Goal: Transaction & Acquisition: Book appointment/travel/reservation

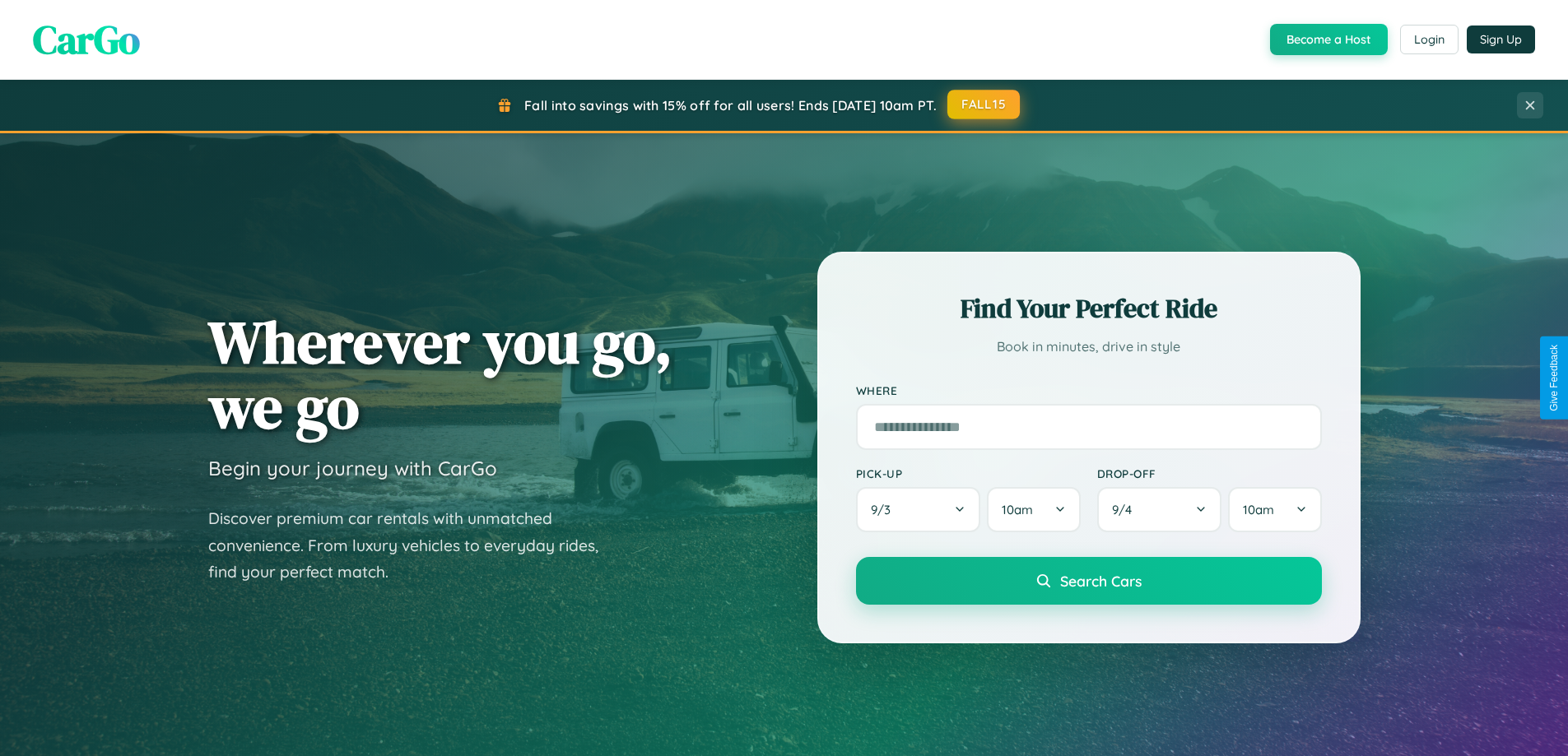
click at [984, 105] on button "FALL15" at bounding box center [984, 104] width 72 height 30
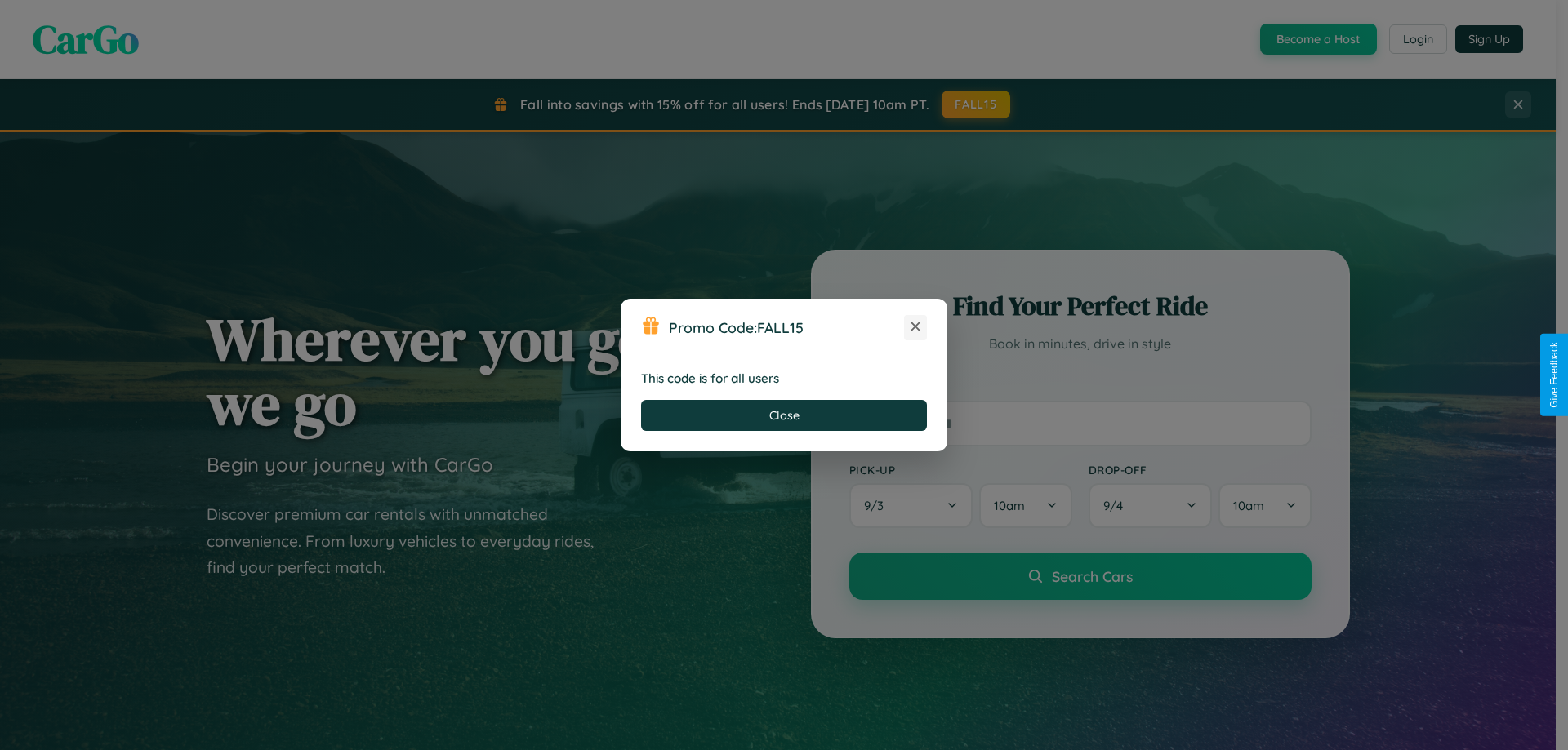
click at [915, 327] on icon at bounding box center [915, 327] width 16 height 16
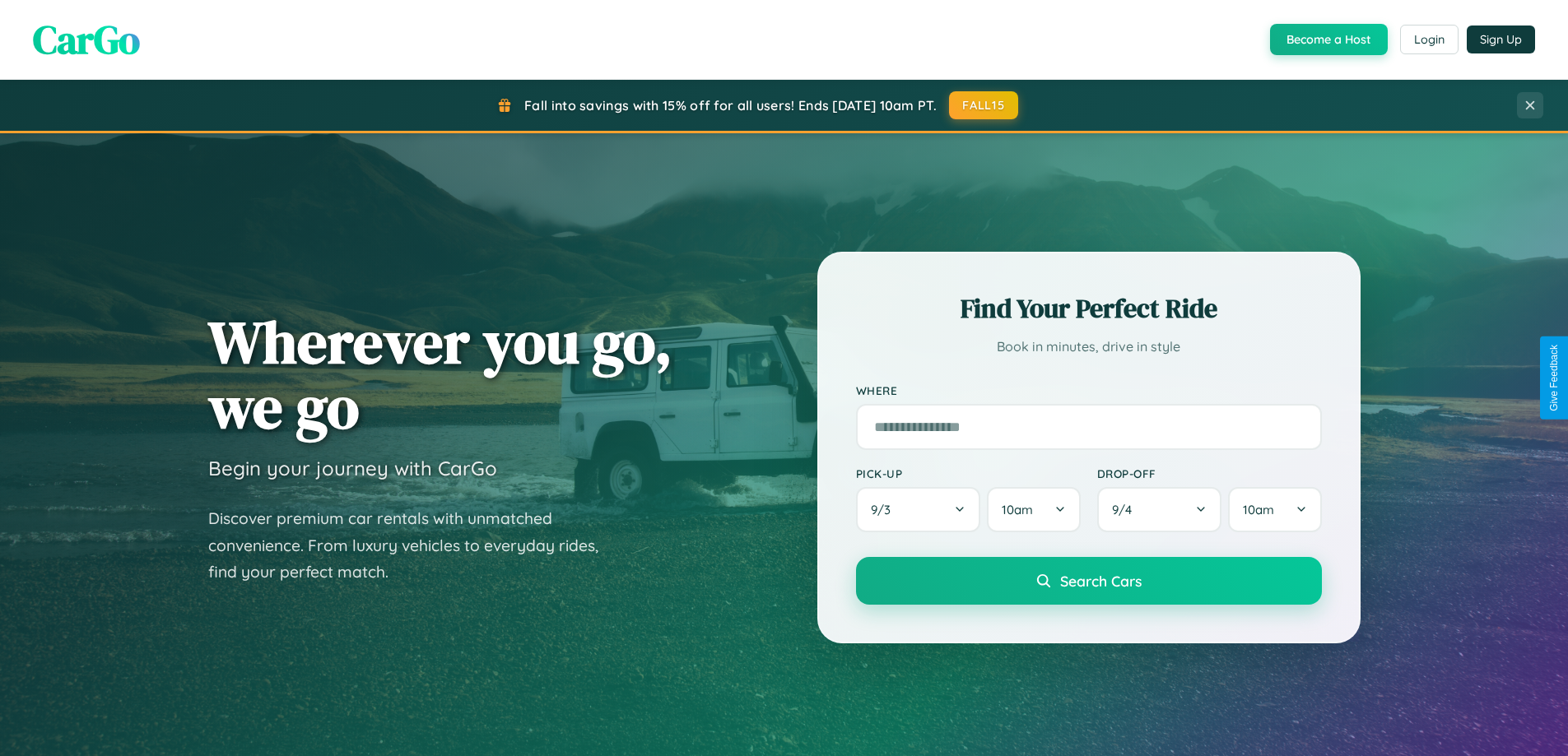
scroll to position [49, 0]
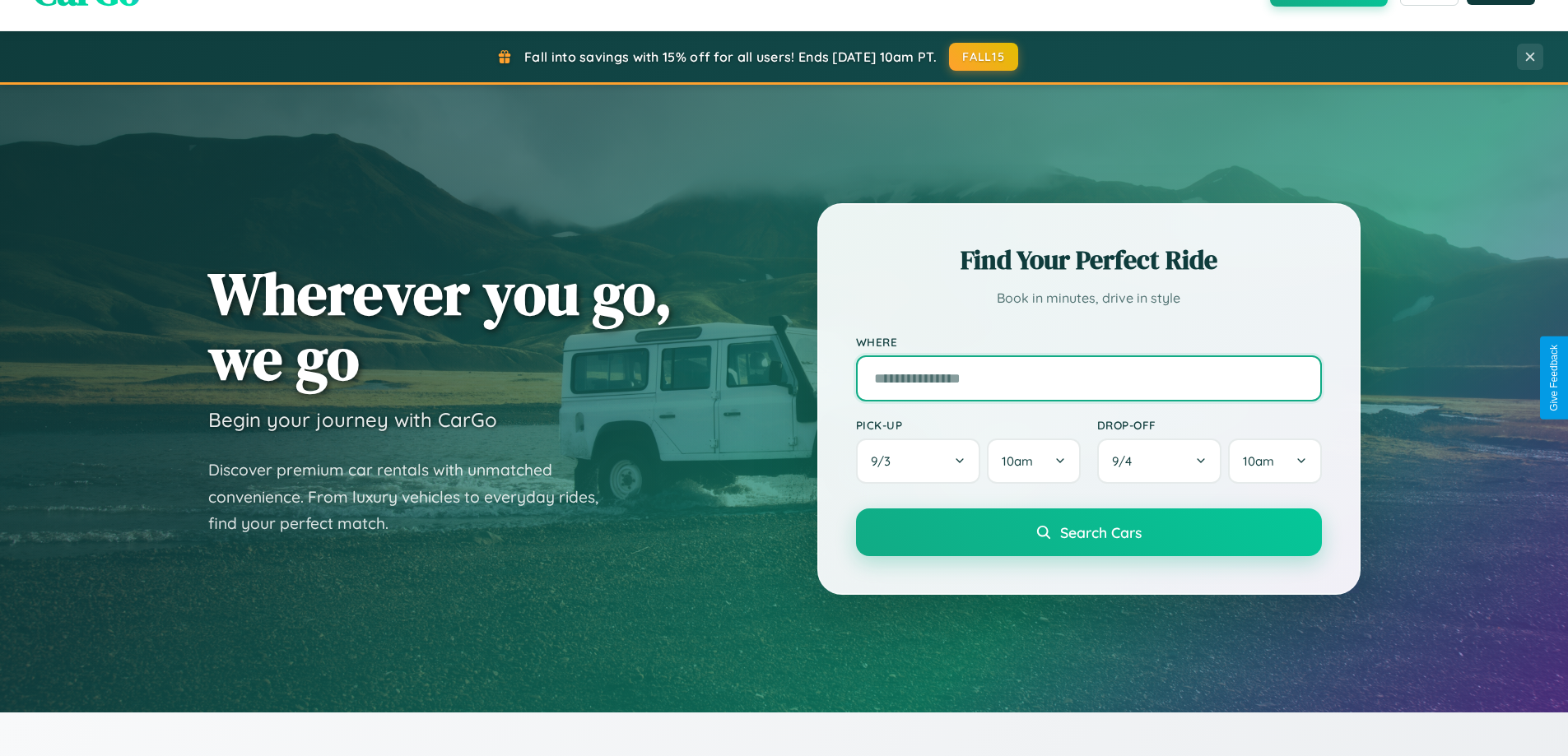
click at [1088, 378] on input "text" at bounding box center [1088, 378] width 466 height 46
type input "******"
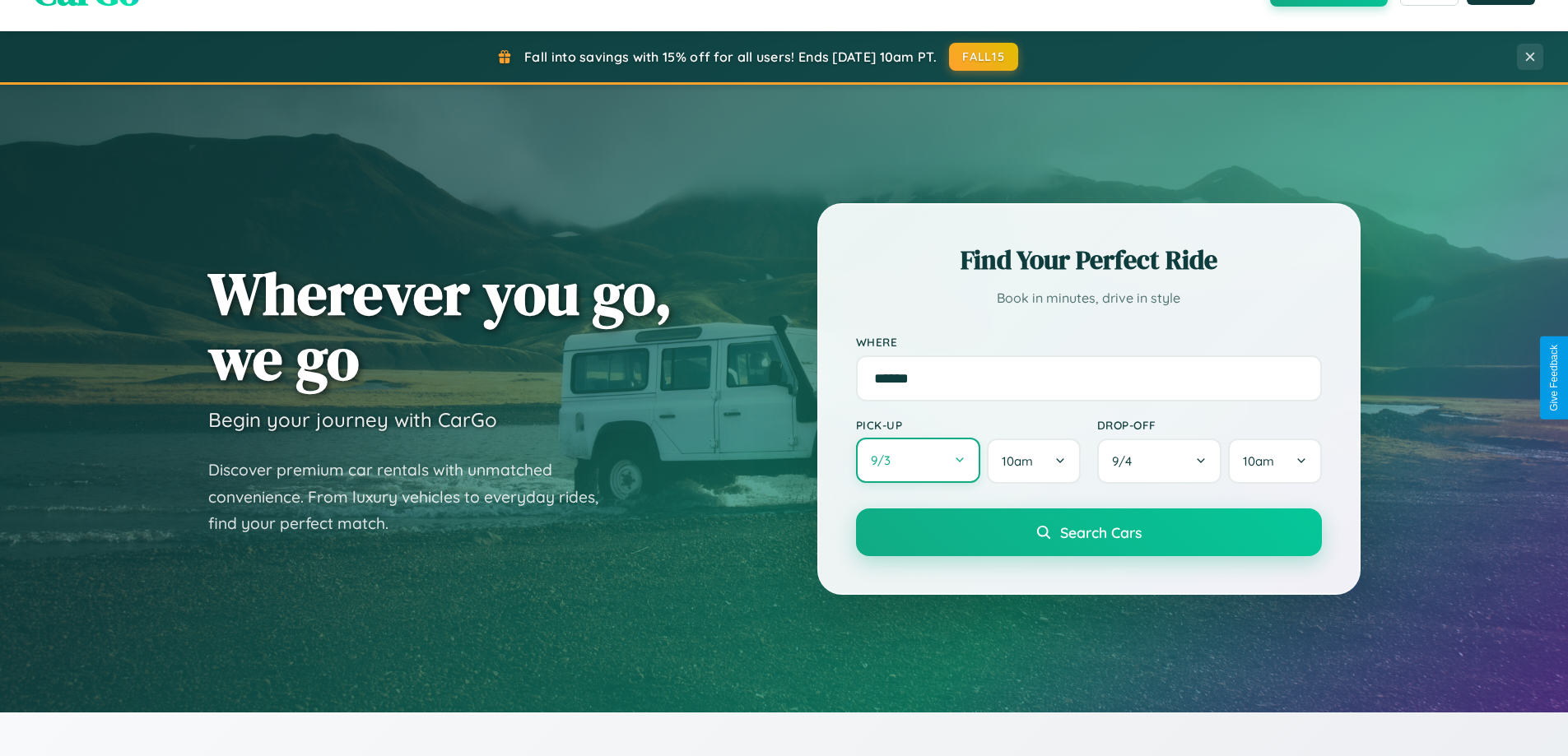
click at [917, 461] on button "9 / 3" at bounding box center [918, 460] width 125 height 45
select select "*"
select select "****"
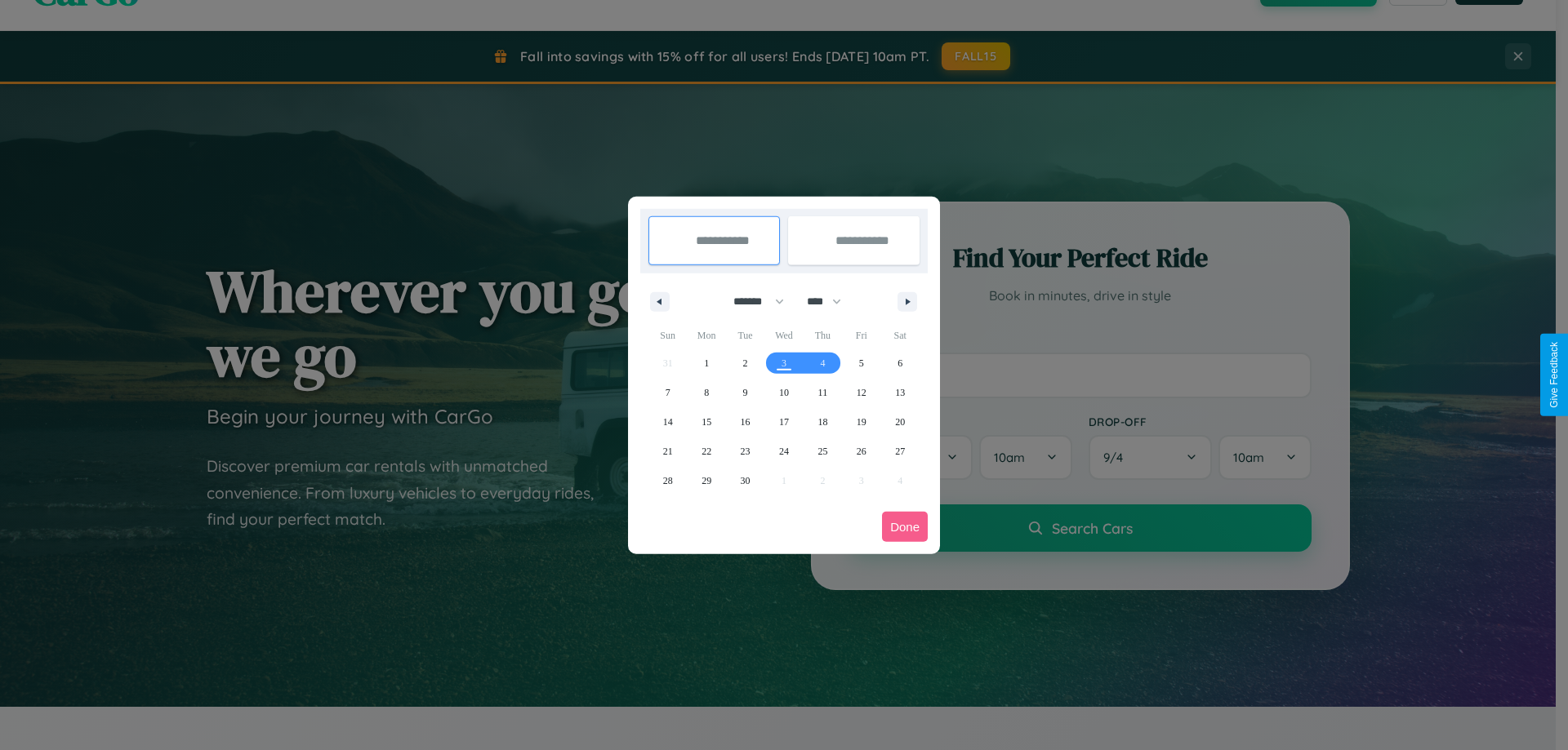
drag, startPoint x: 751, startPoint y: 301, endPoint x: 784, endPoint y: 327, distance: 42.0
click at [751, 301] on select "******* ******** ***** ***** *** **** **** ****** ********* ******* ******** **…" at bounding box center [755, 301] width 69 height 27
select select "*"
click at [822, 362] on span "2" at bounding box center [821, 363] width 4 height 30
type input "**********"
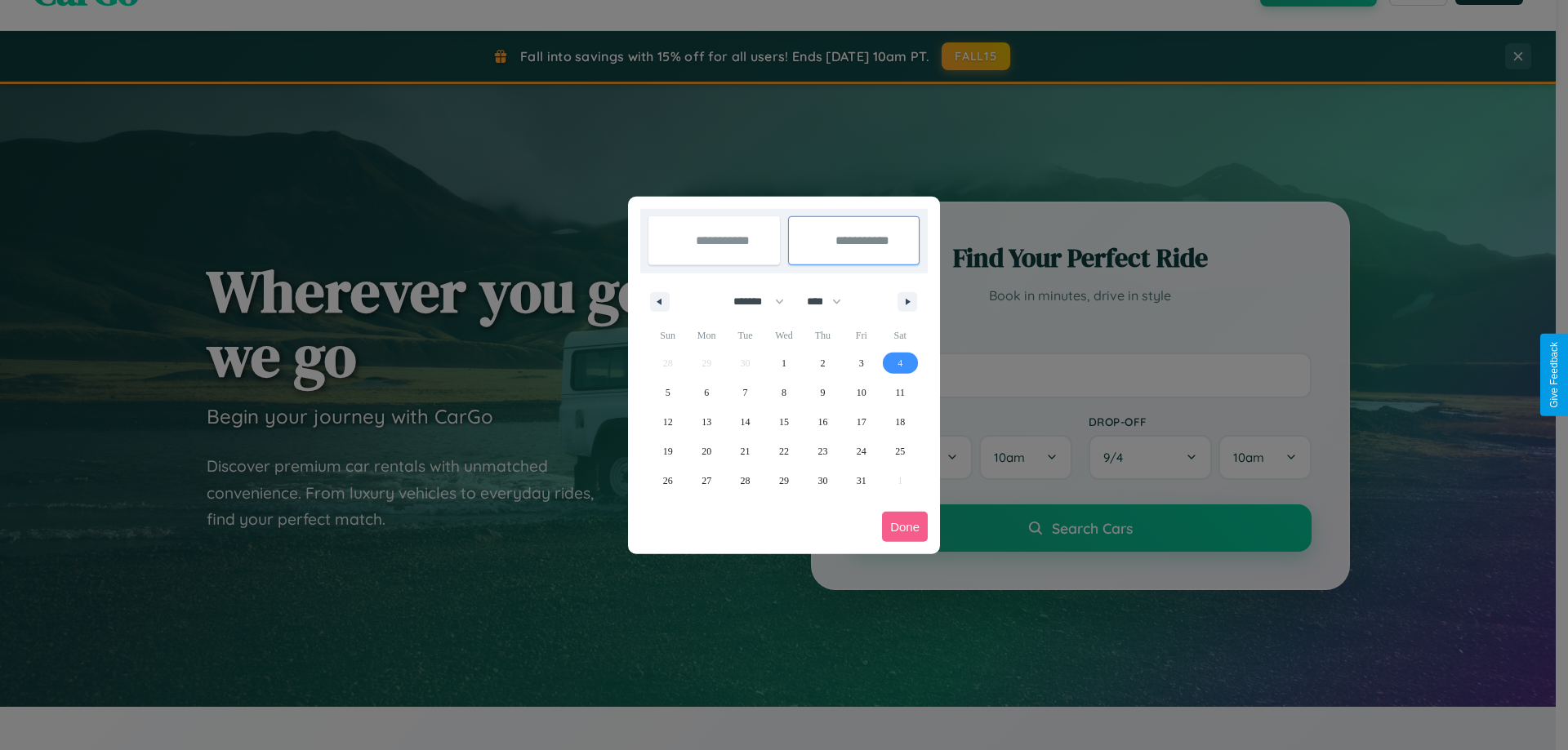
click at [900, 362] on span "4" at bounding box center [899, 363] width 4 height 30
type input "**********"
click at [905, 527] on button "Done" at bounding box center [905, 527] width 46 height 31
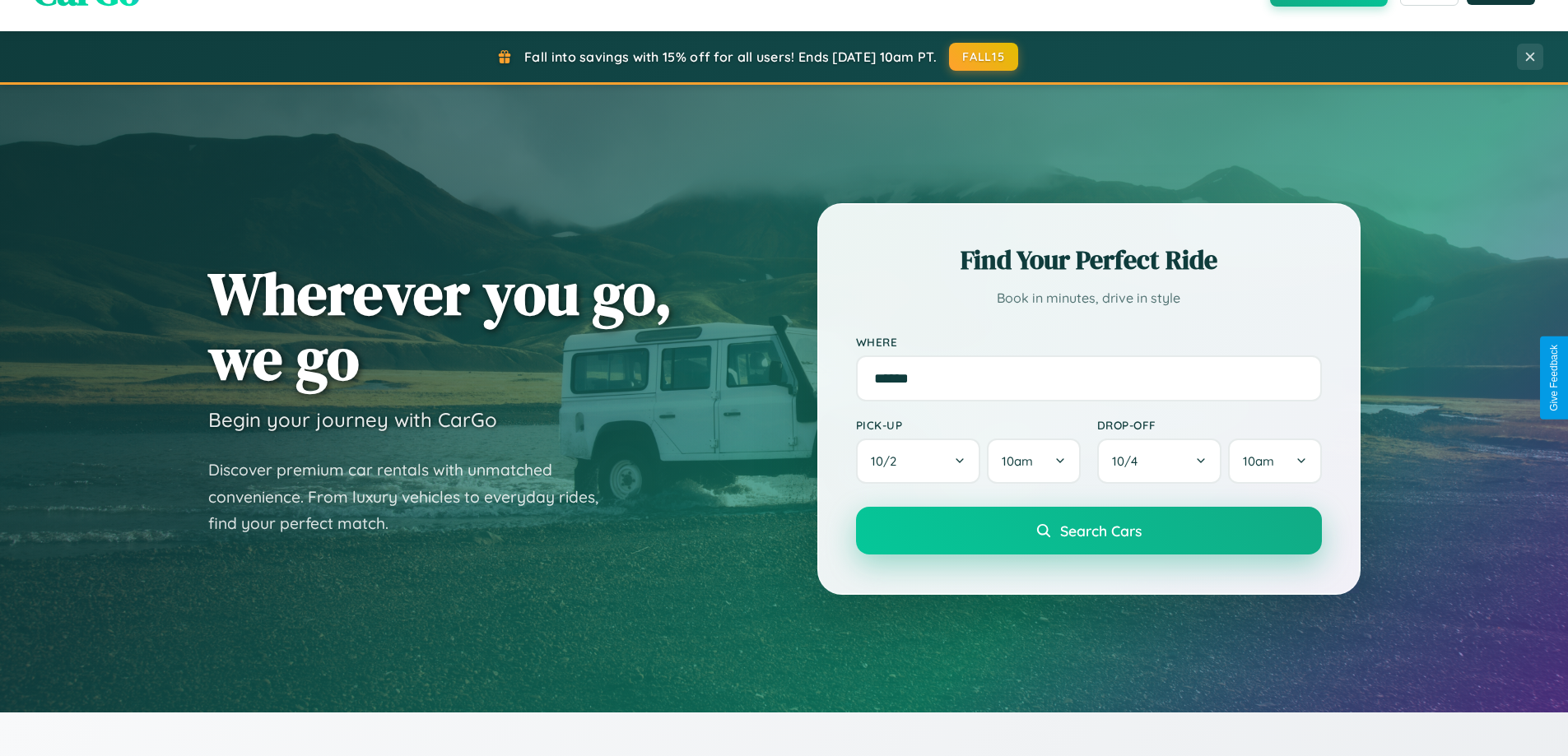
click at [1088, 531] on span "Search Cars" at bounding box center [1101, 531] width 81 height 18
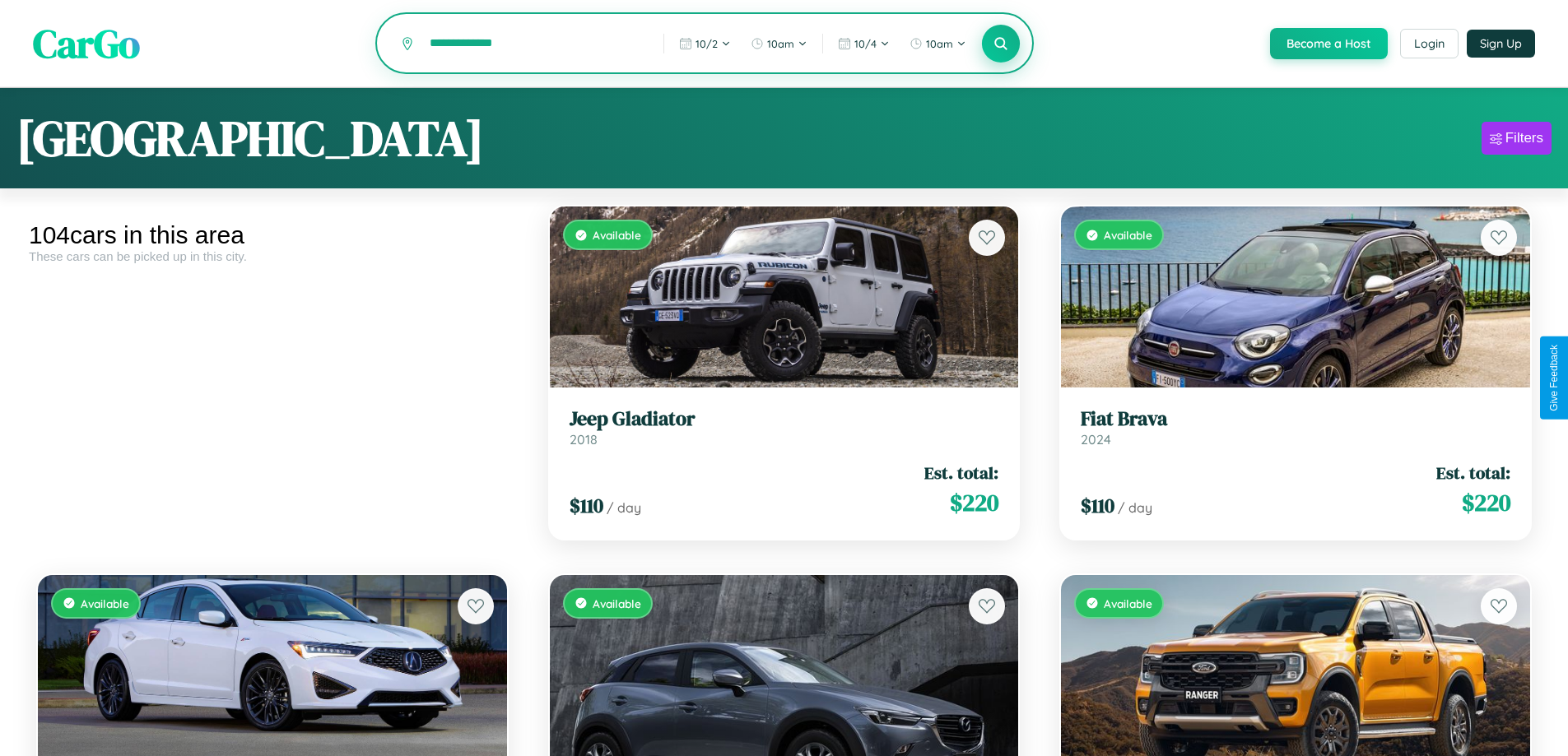
type input "**********"
click at [1000, 44] on icon at bounding box center [1001, 43] width 15 height 15
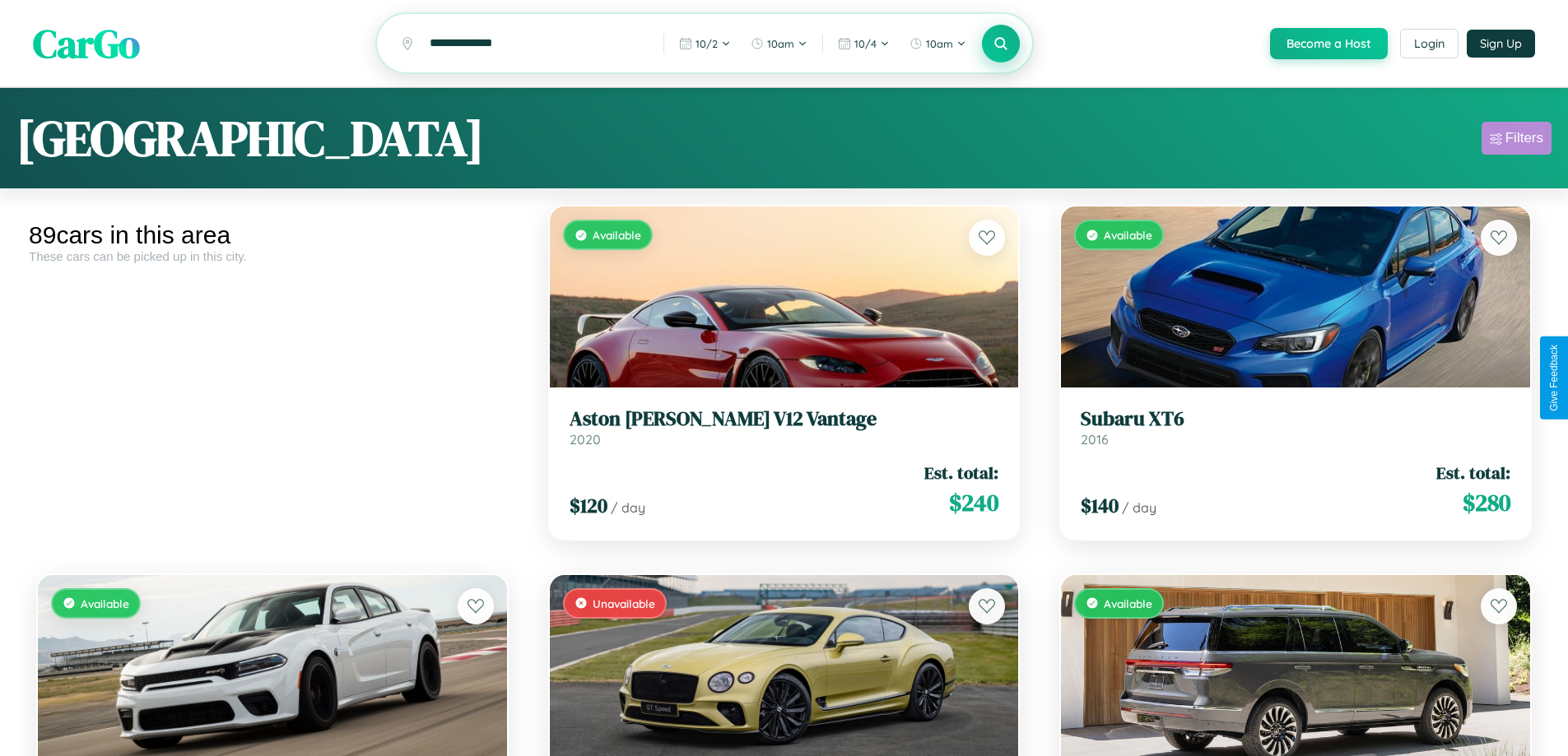
click at [1516, 141] on div "Filters" at bounding box center [1525, 138] width 38 height 16
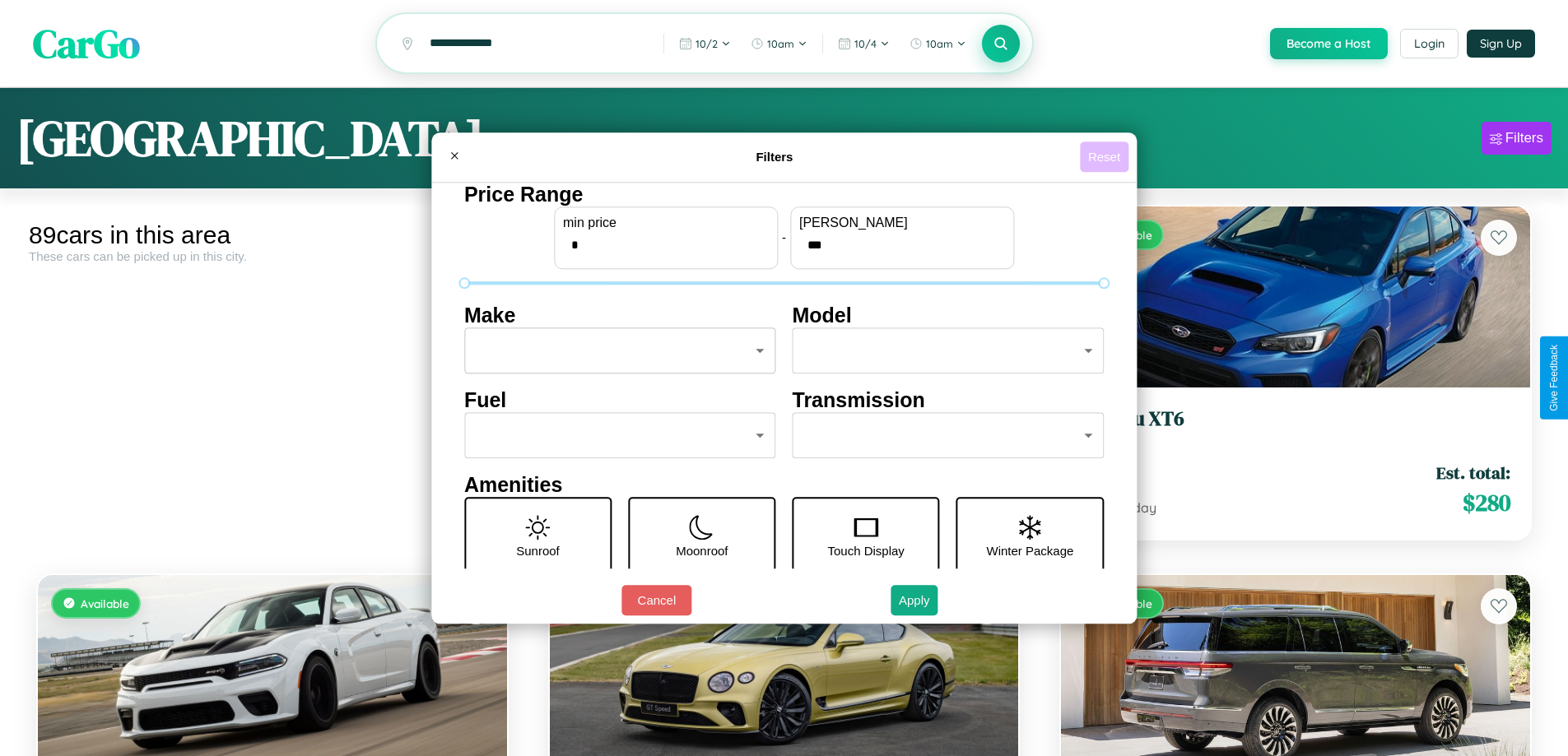
click at [1107, 156] on button "Reset" at bounding box center [1105, 156] width 49 height 31
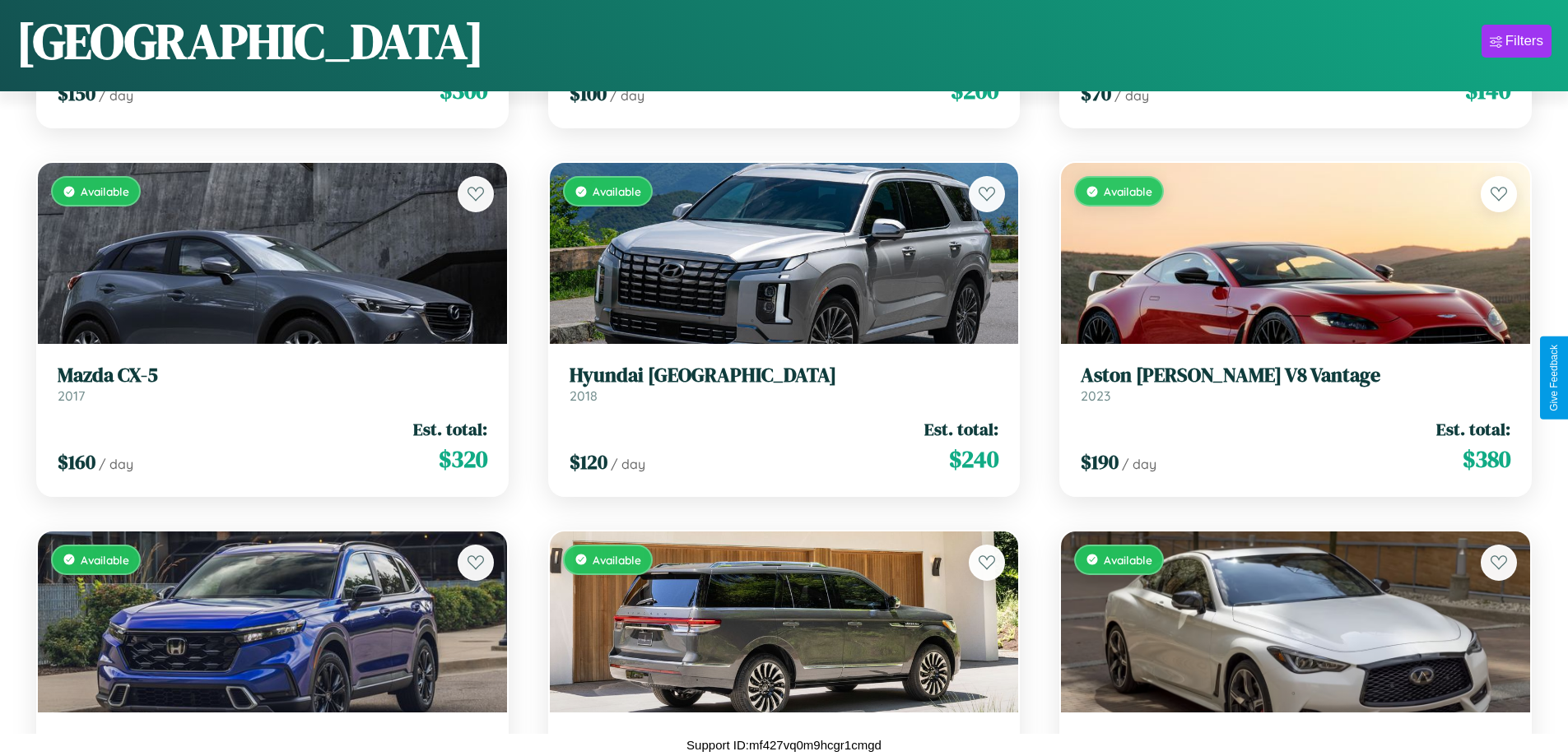
scroll to position [2442, 0]
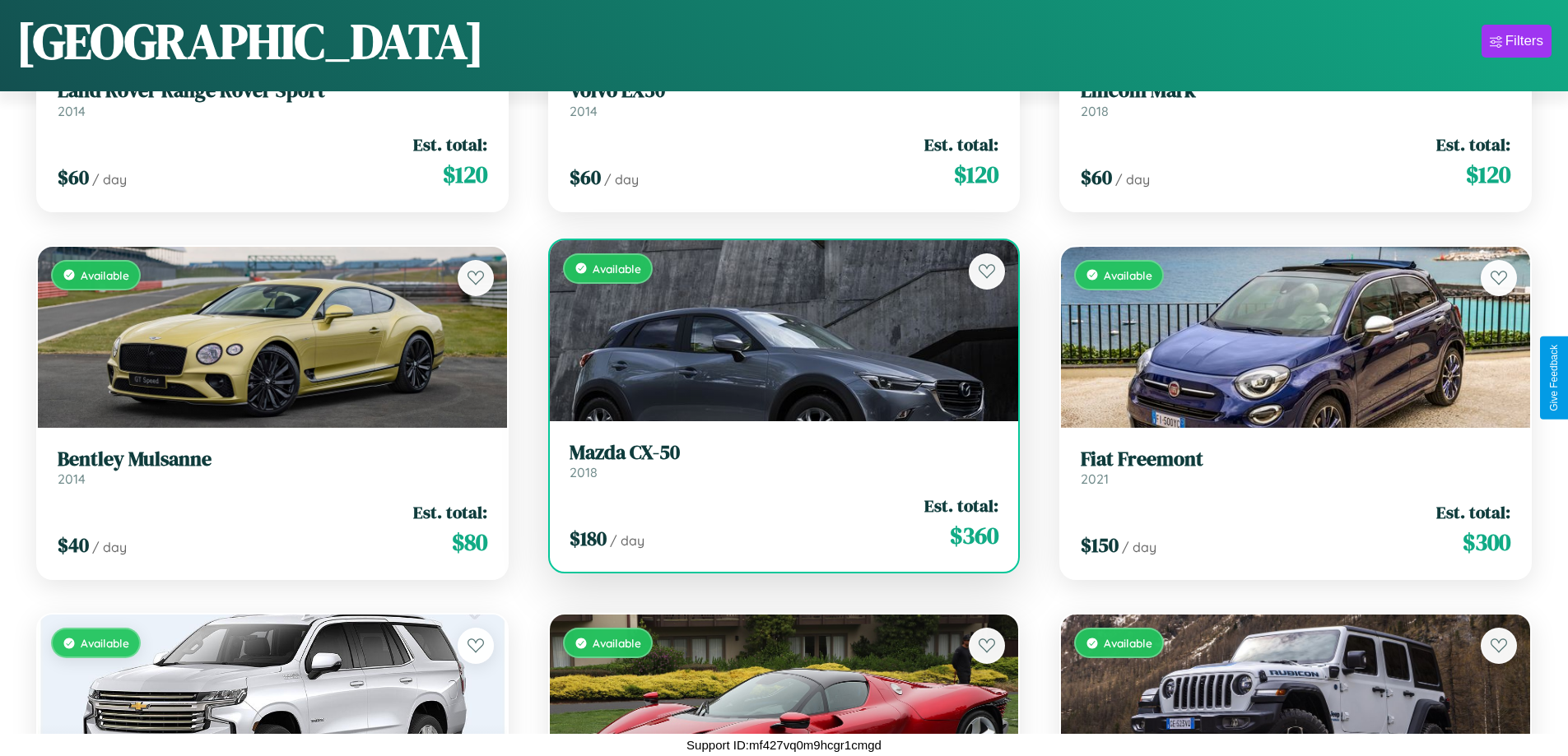
click at [777, 330] on div "Available" at bounding box center [784, 331] width 470 height 181
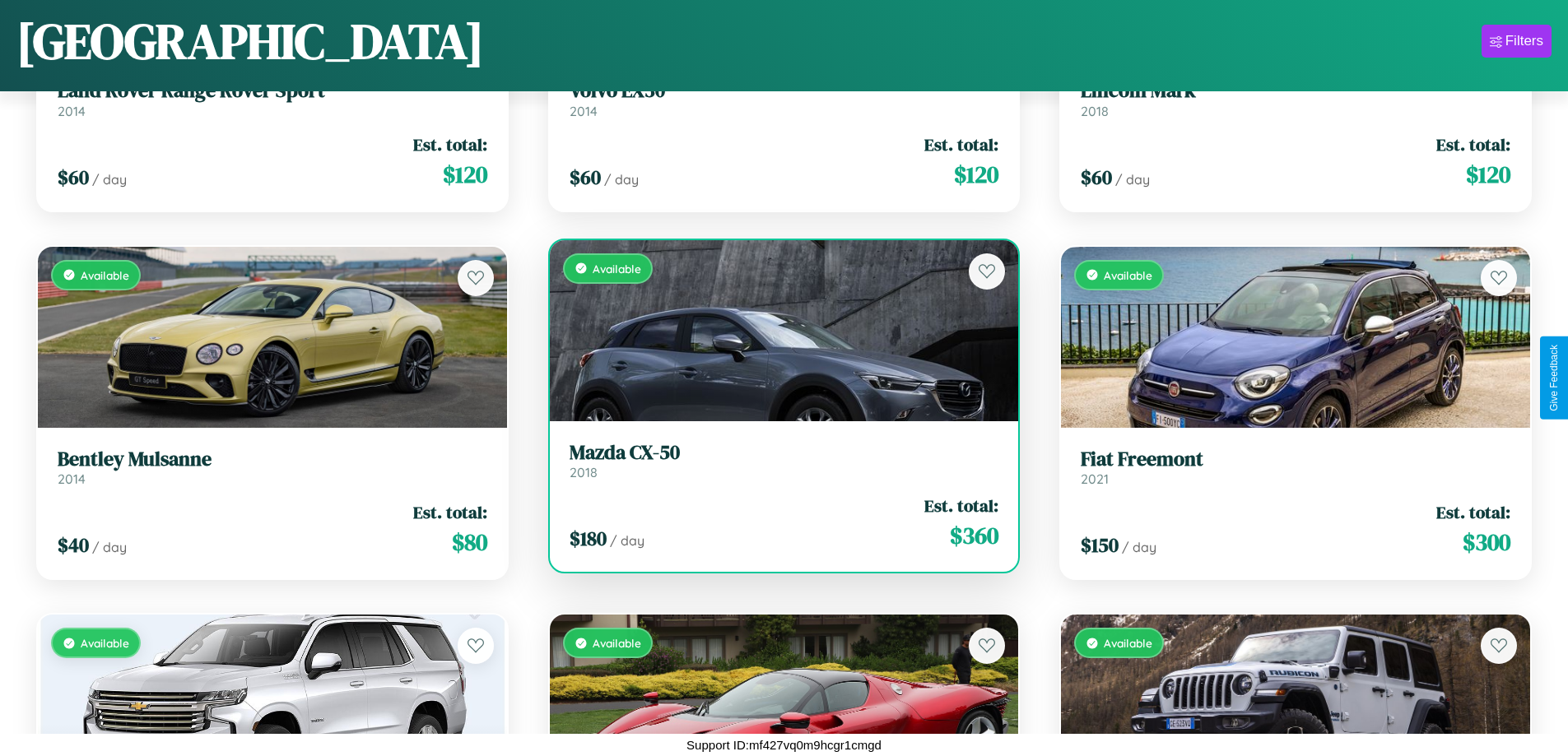
click at [777, 330] on div "Available" at bounding box center [784, 331] width 470 height 181
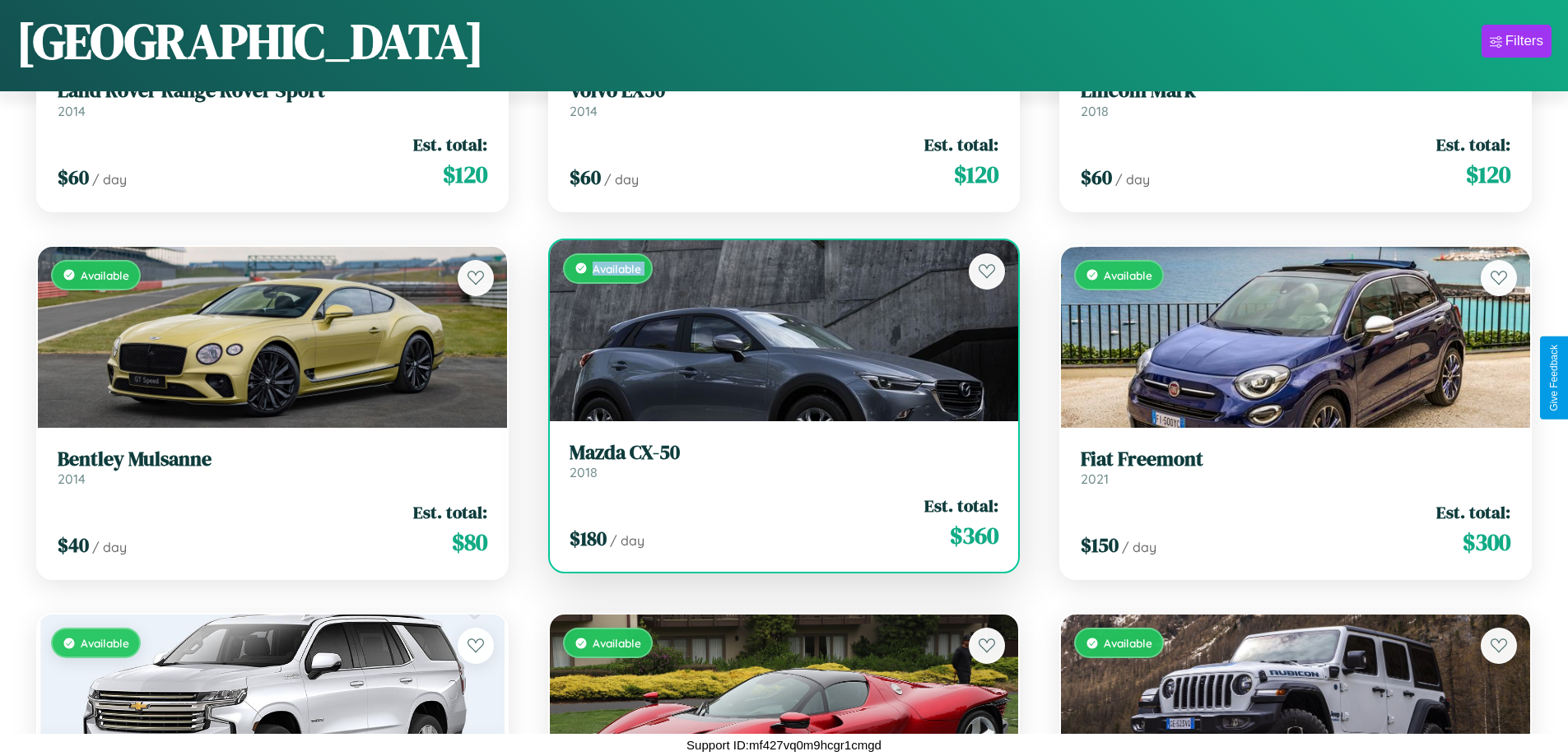
click at [777, 330] on div "Available" at bounding box center [784, 331] width 470 height 181
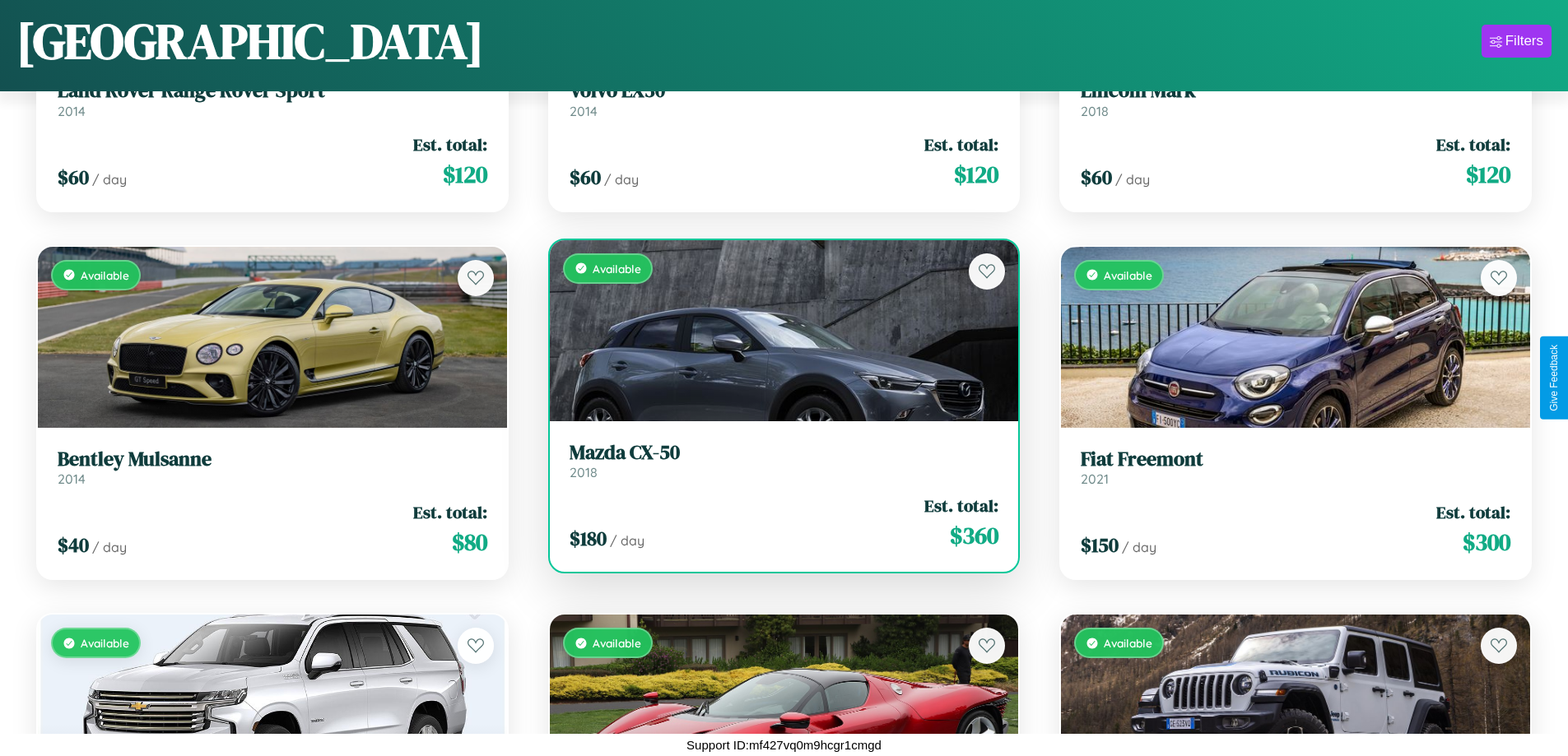
click at [777, 330] on div "Available" at bounding box center [784, 331] width 470 height 181
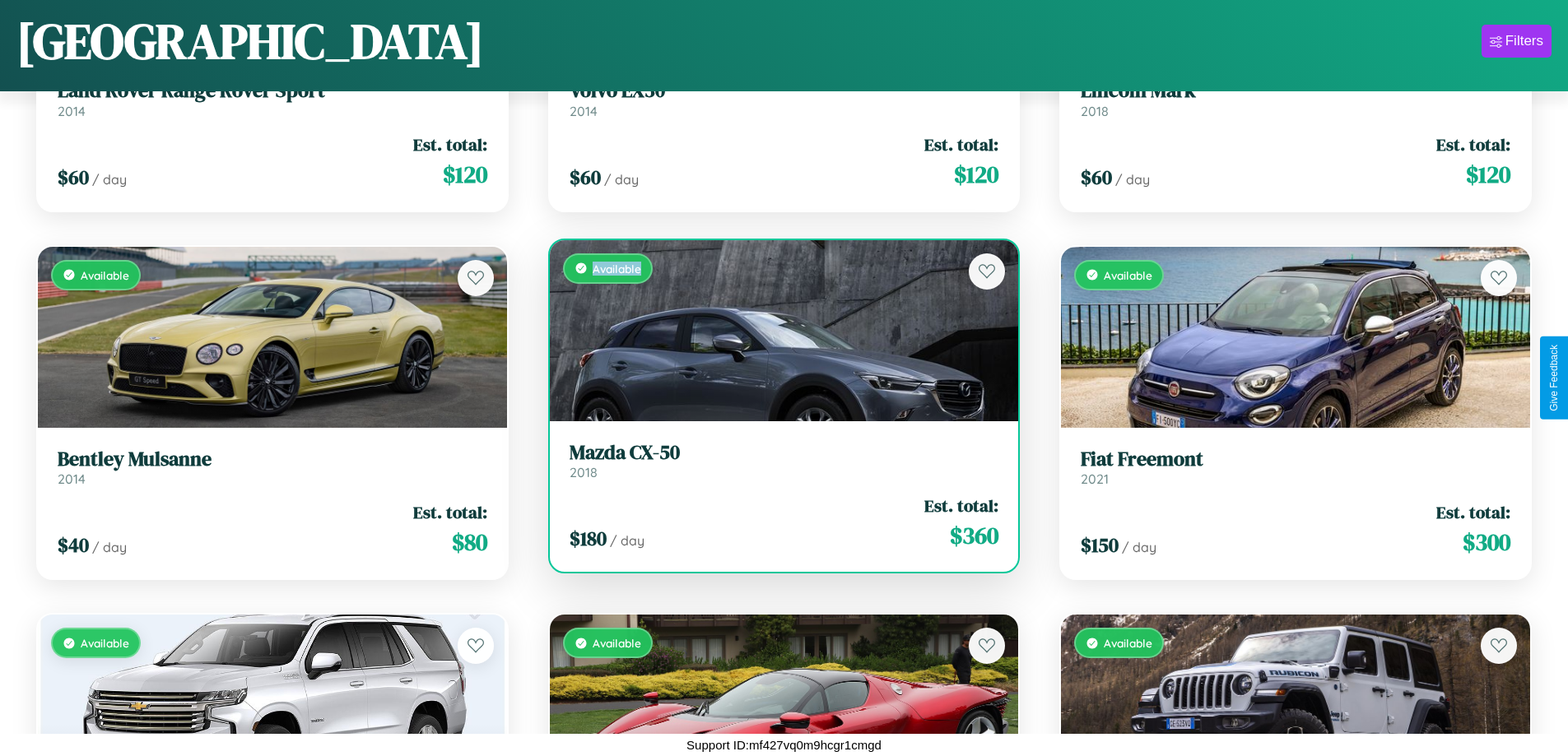
click at [777, 330] on div "Available" at bounding box center [784, 331] width 470 height 181
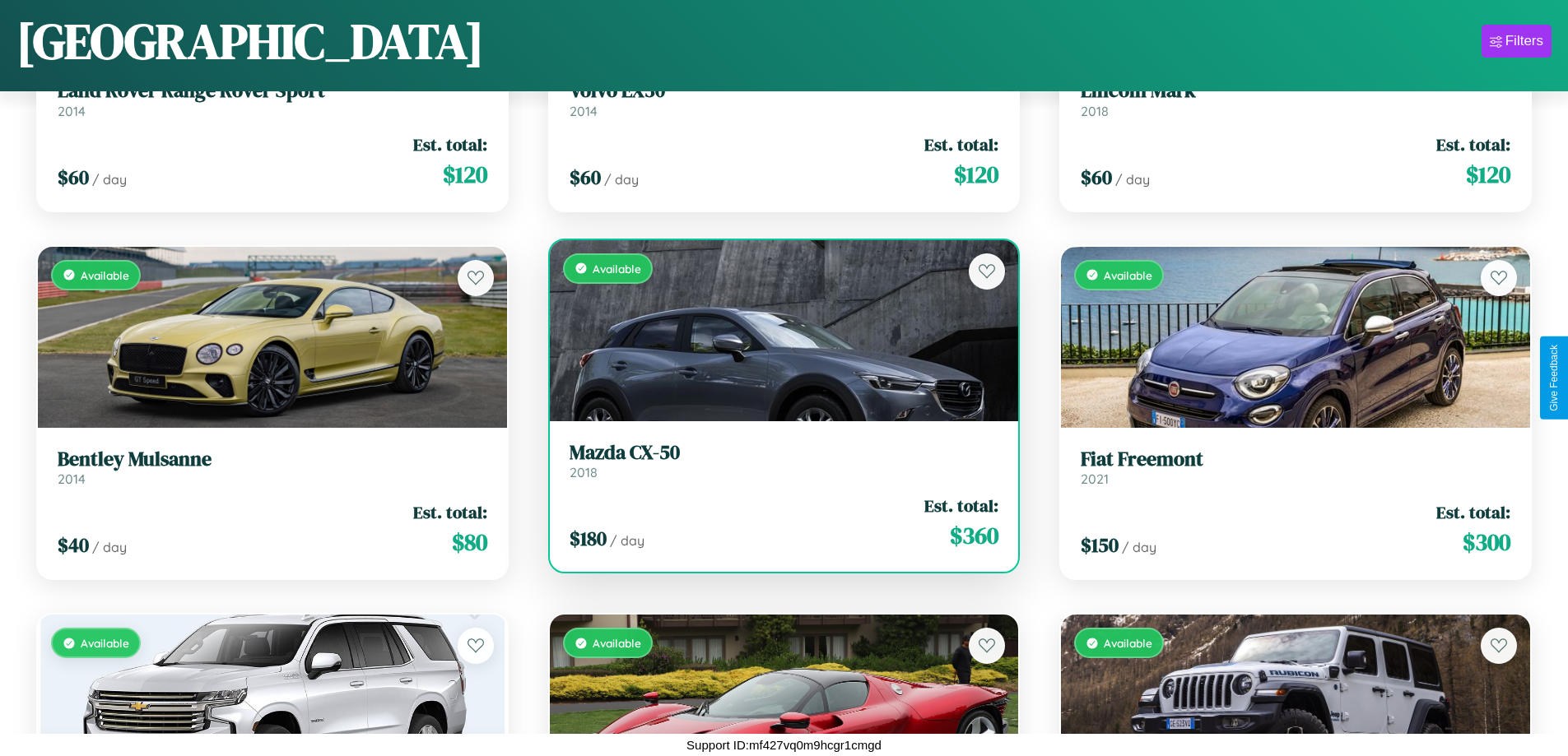
click at [777, 460] on h3 "Mazda CX-50" at bounding box center [784, 453] width 430 height 24
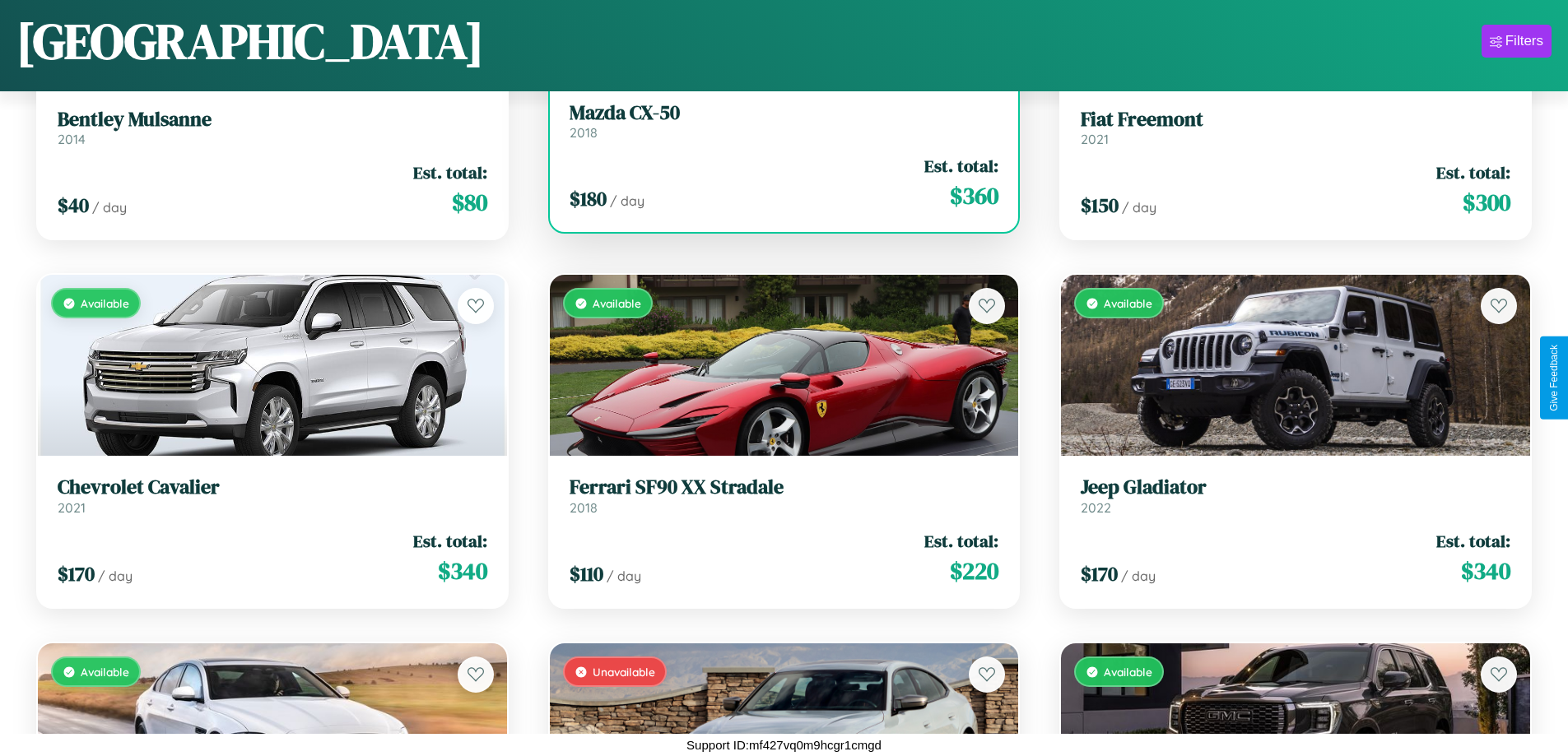
scroll to position [2811, 0]
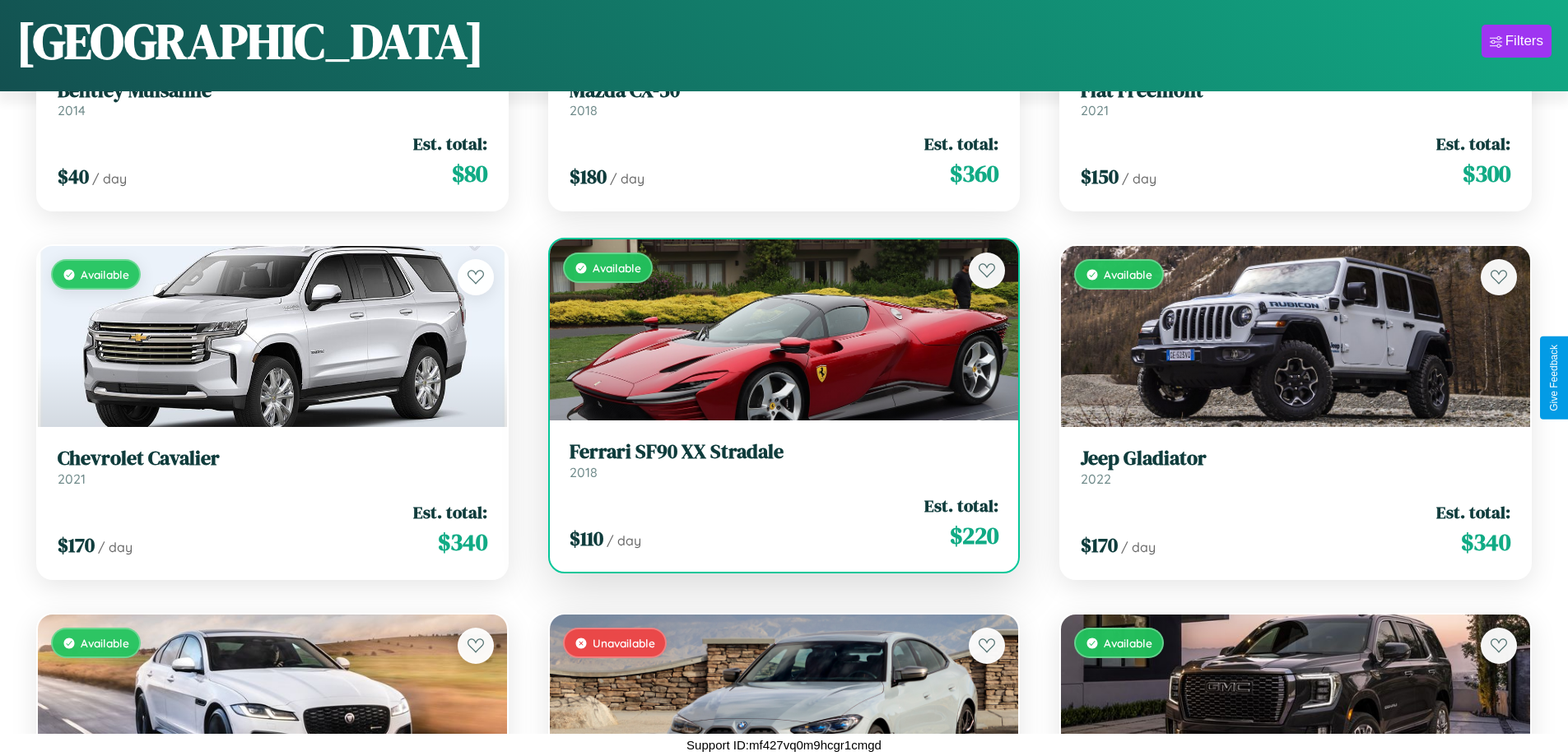
click at [777, 330] on div "Available" at bounding box center [784, 330] width 470 height 181
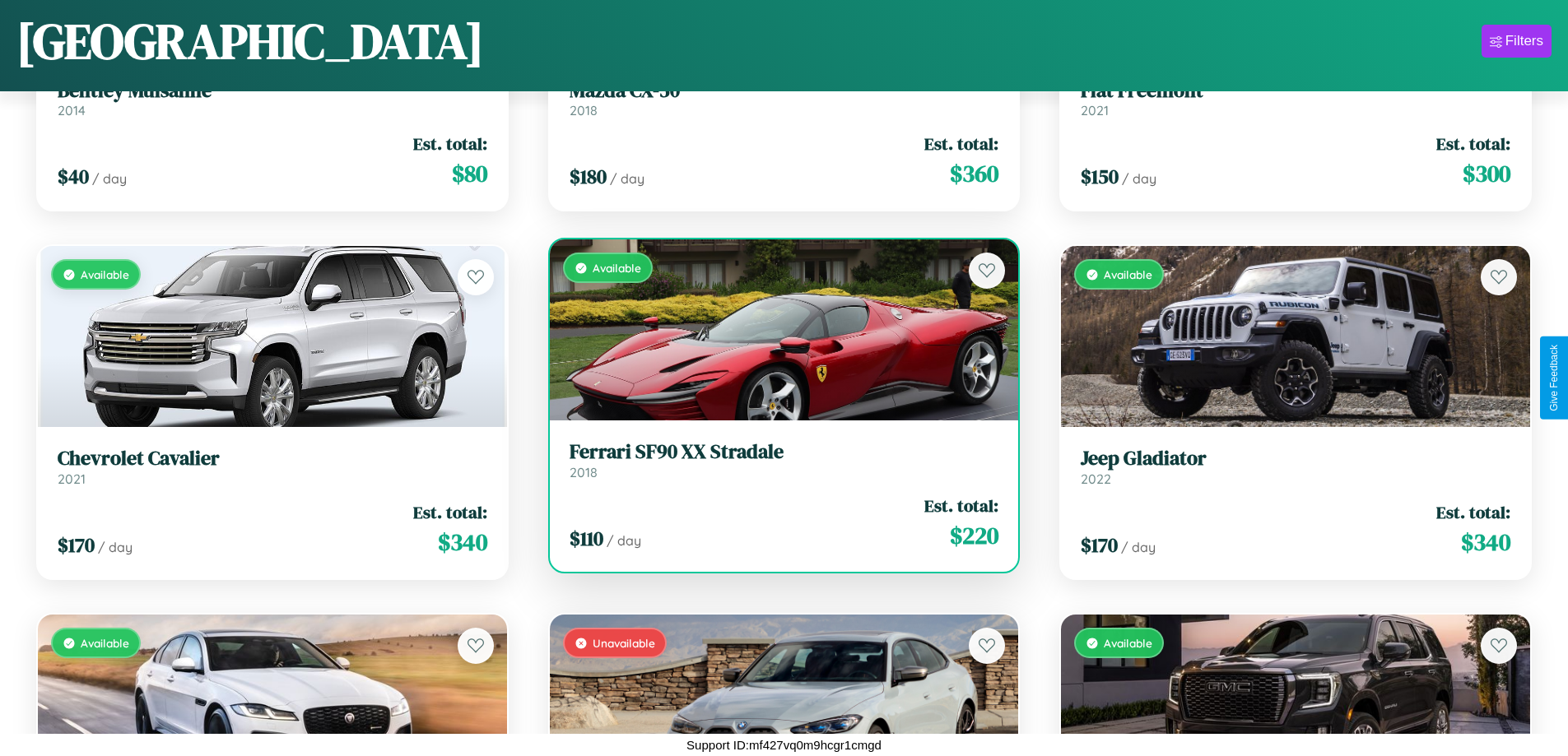
click at [777, 330] on div "Available" at bounding box center [784, 330] width 470 height 181
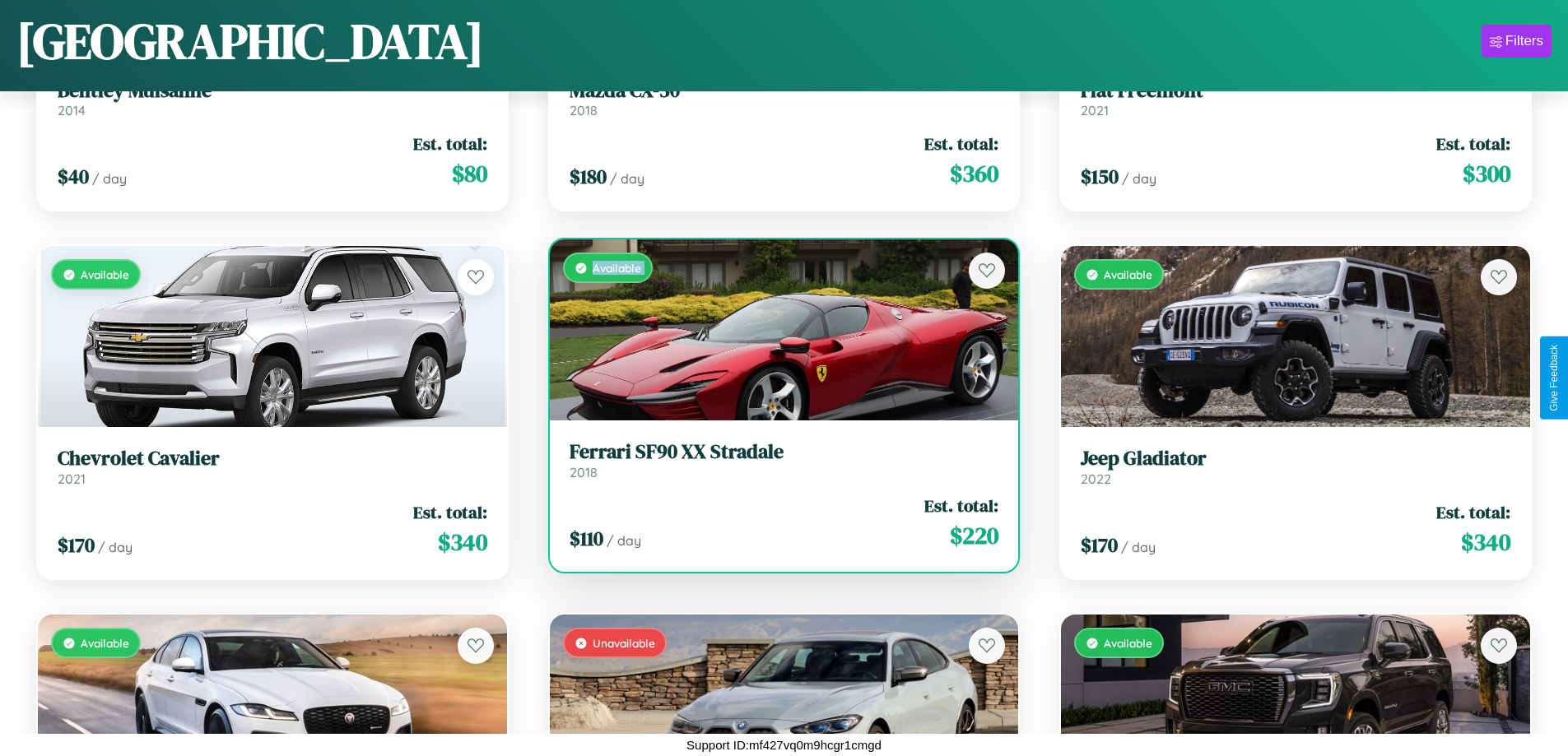
click at [777, 330] on div "Available" at bounding box center [784, 330] width 470 height 181
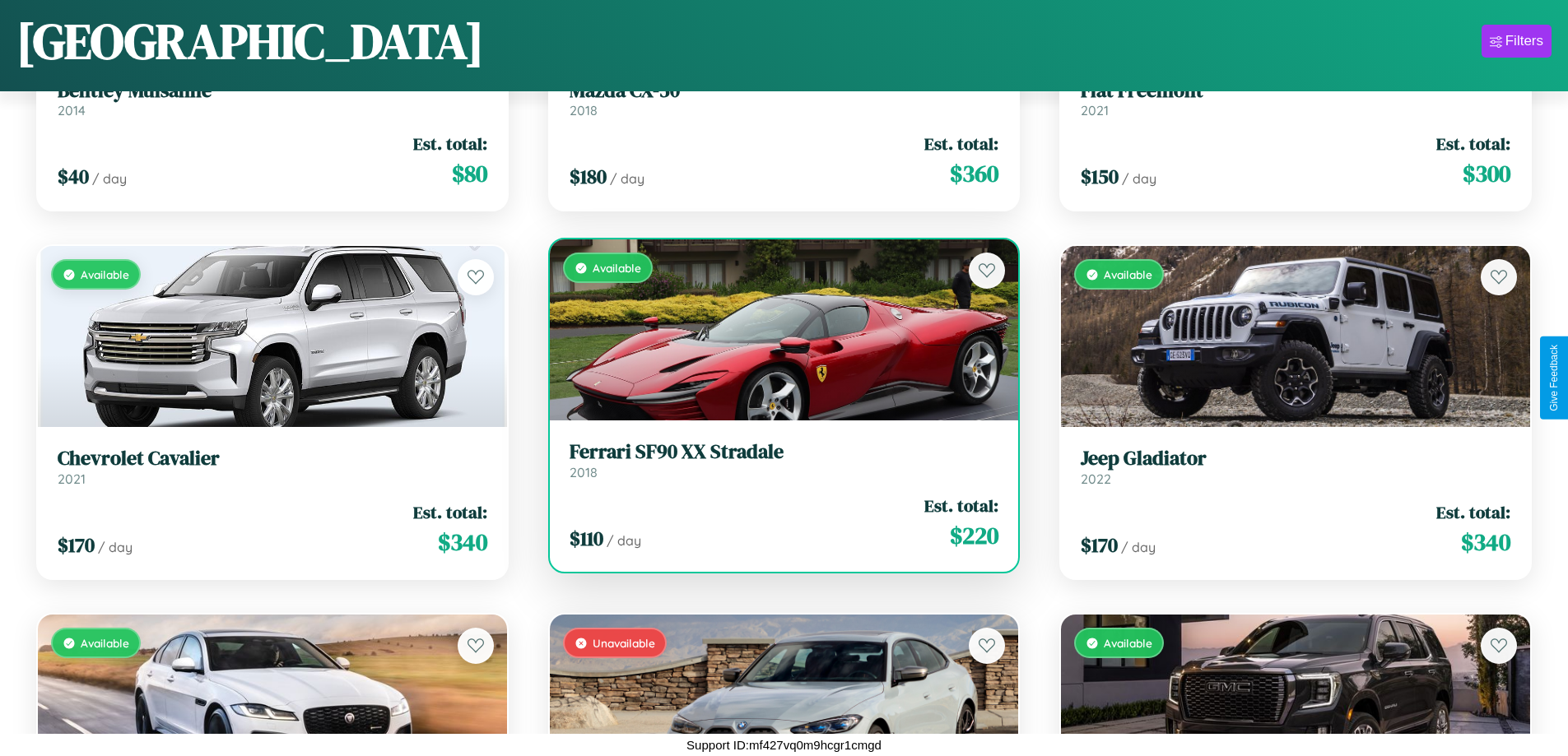
click at [777, 330] on div "Available" at bounding box center [784, 330] width 470 height 181
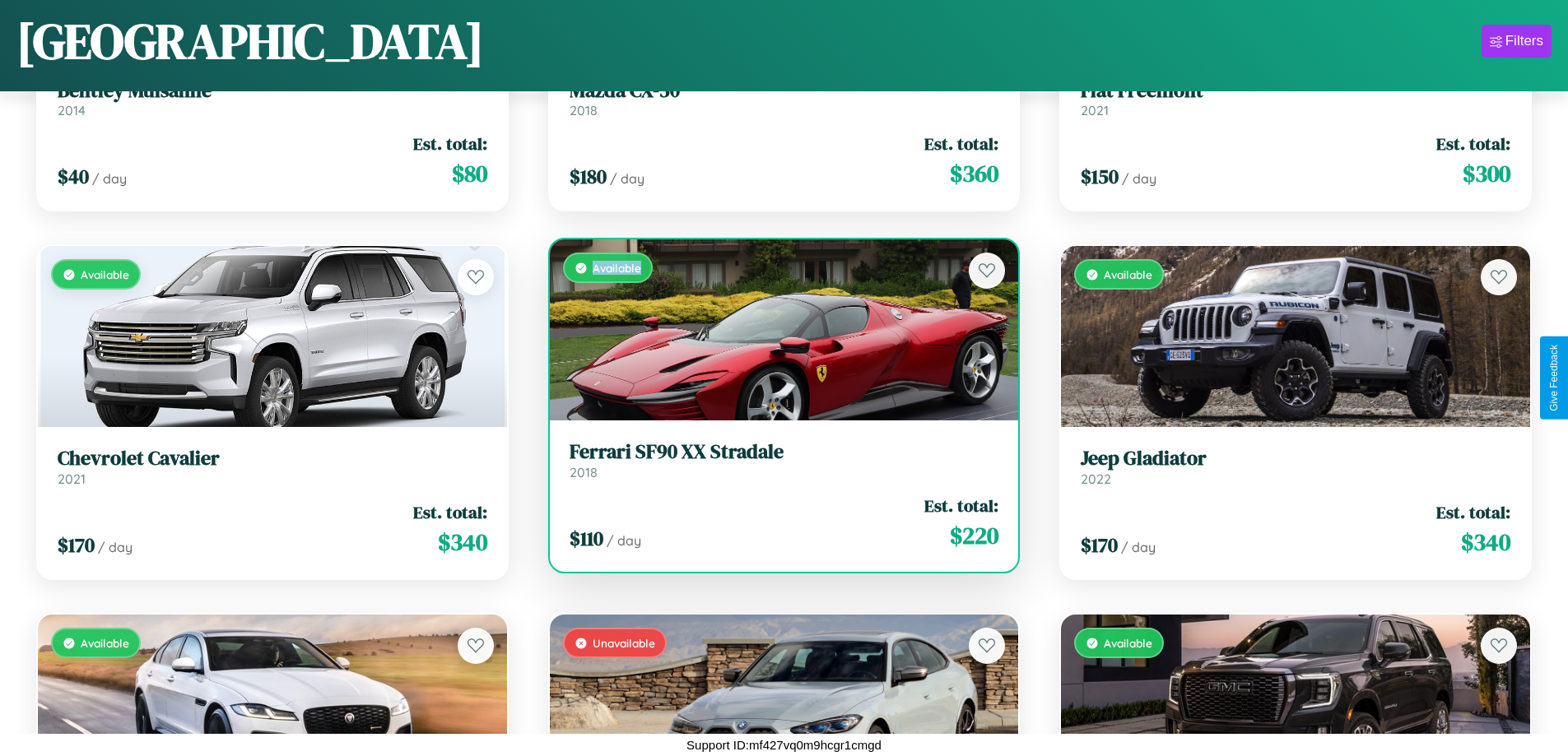
click at [777, 330] on div "Available" at bounding box center [784, 330] width 470 height 181
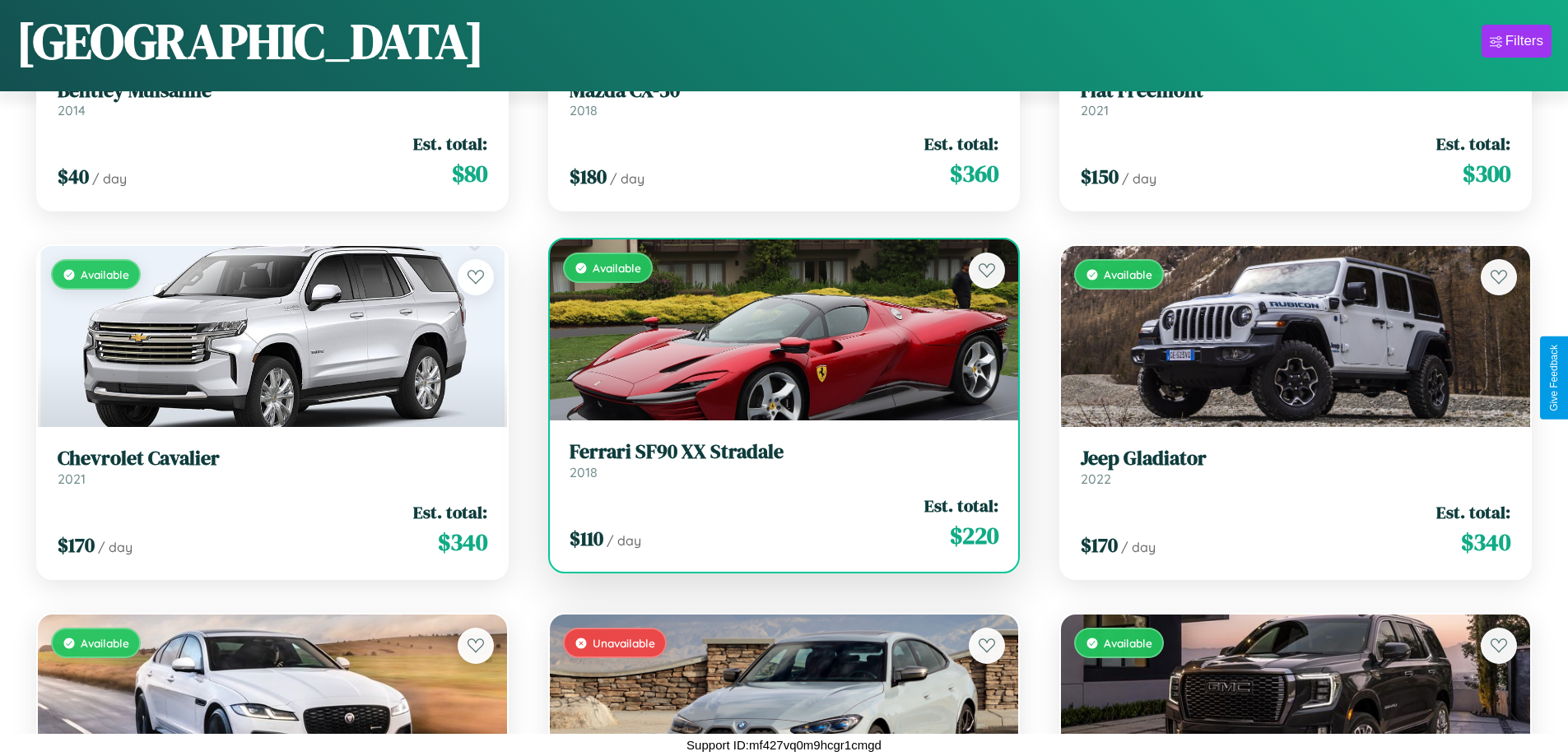
click at [777, 460] on h3 "Ferrari SF90 XX Stradale" at bounding box center [784, 452] width 430 height 24
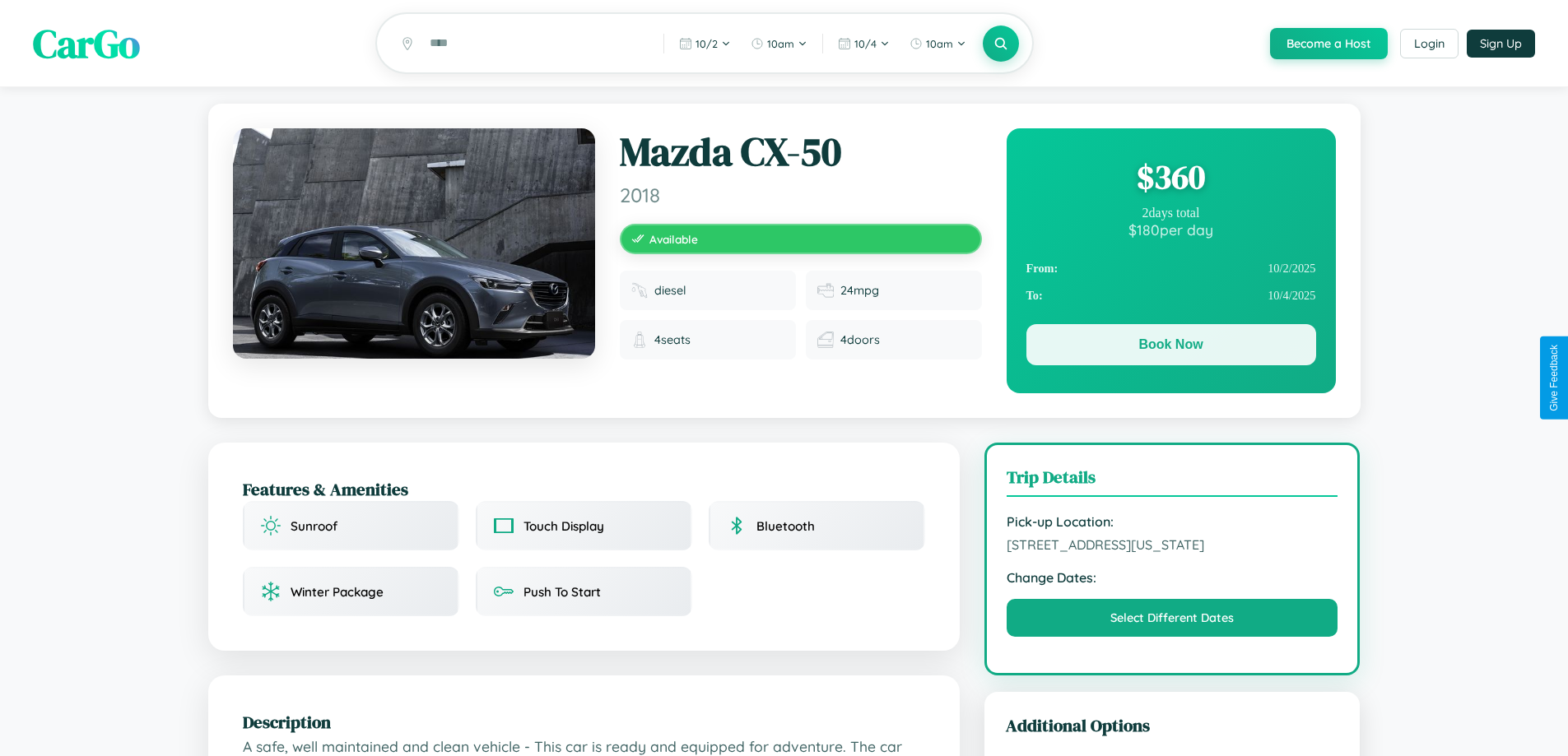
click at [1171, 347] on button "Book Now" at bounding box center [1172, 344] width 290 height 41
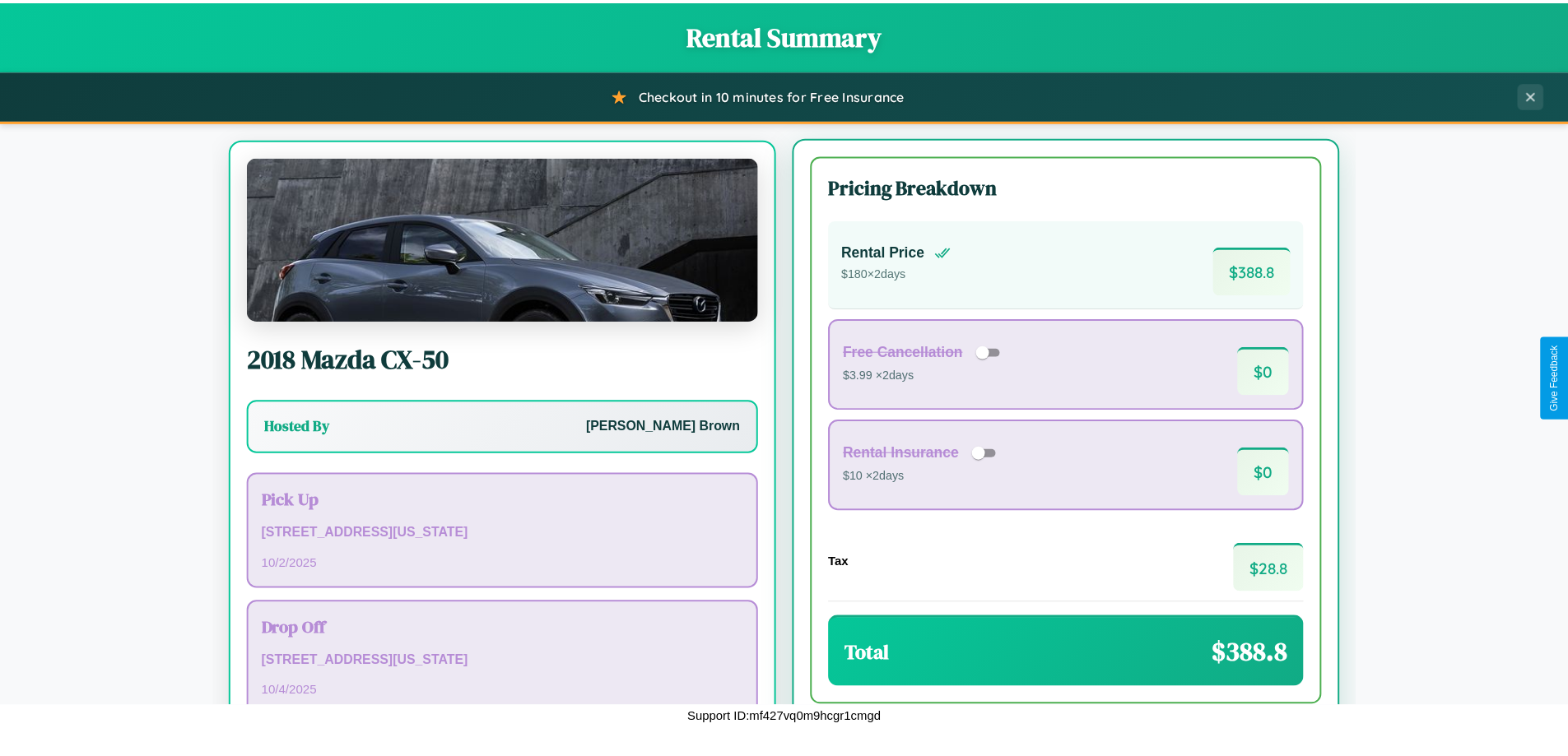
scroll to position [77, 0]
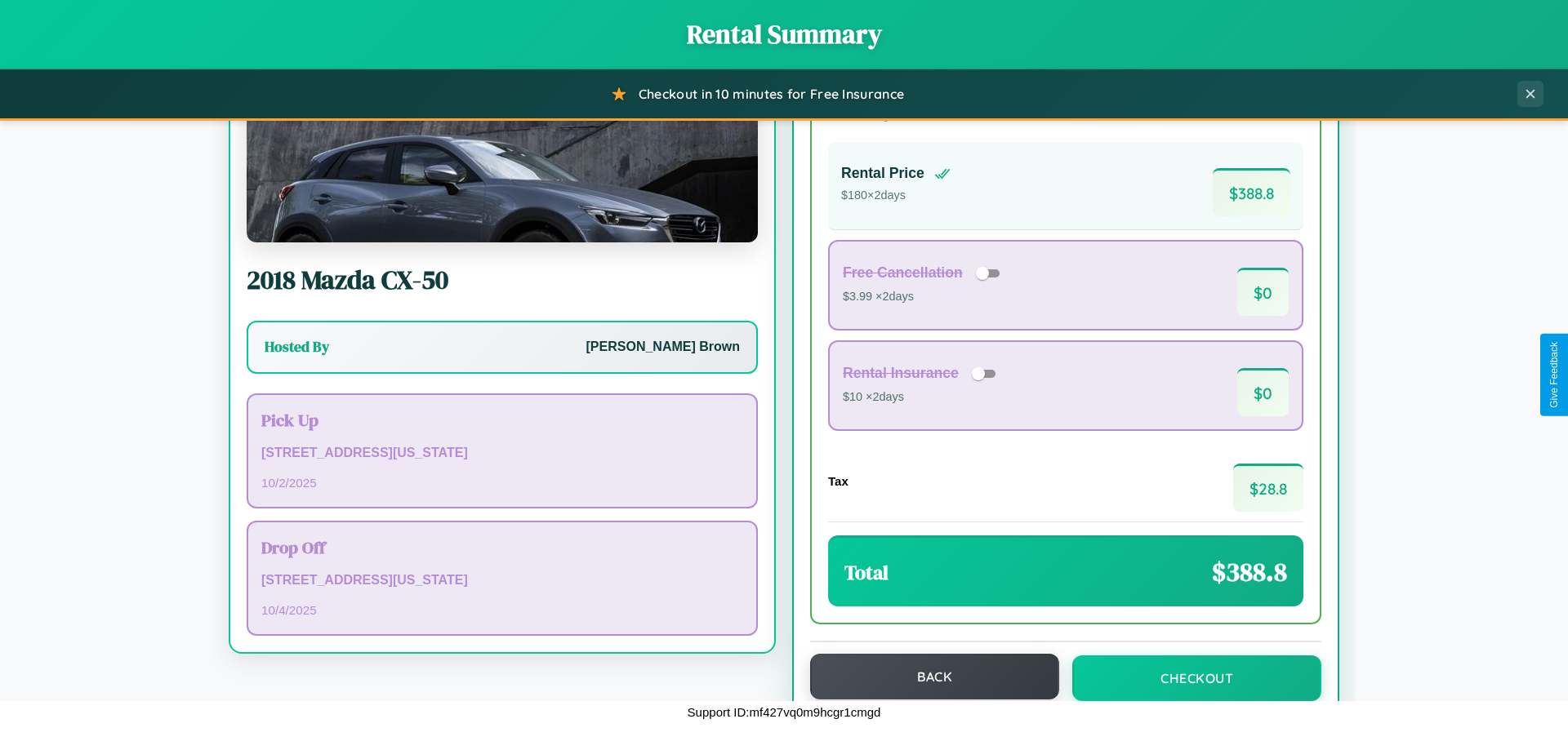
click at [927, 676] on button "Back" at bounding box center [935, 676] width 250 height 46
